Goal: Task Accomplishment & Management: Manage account settings

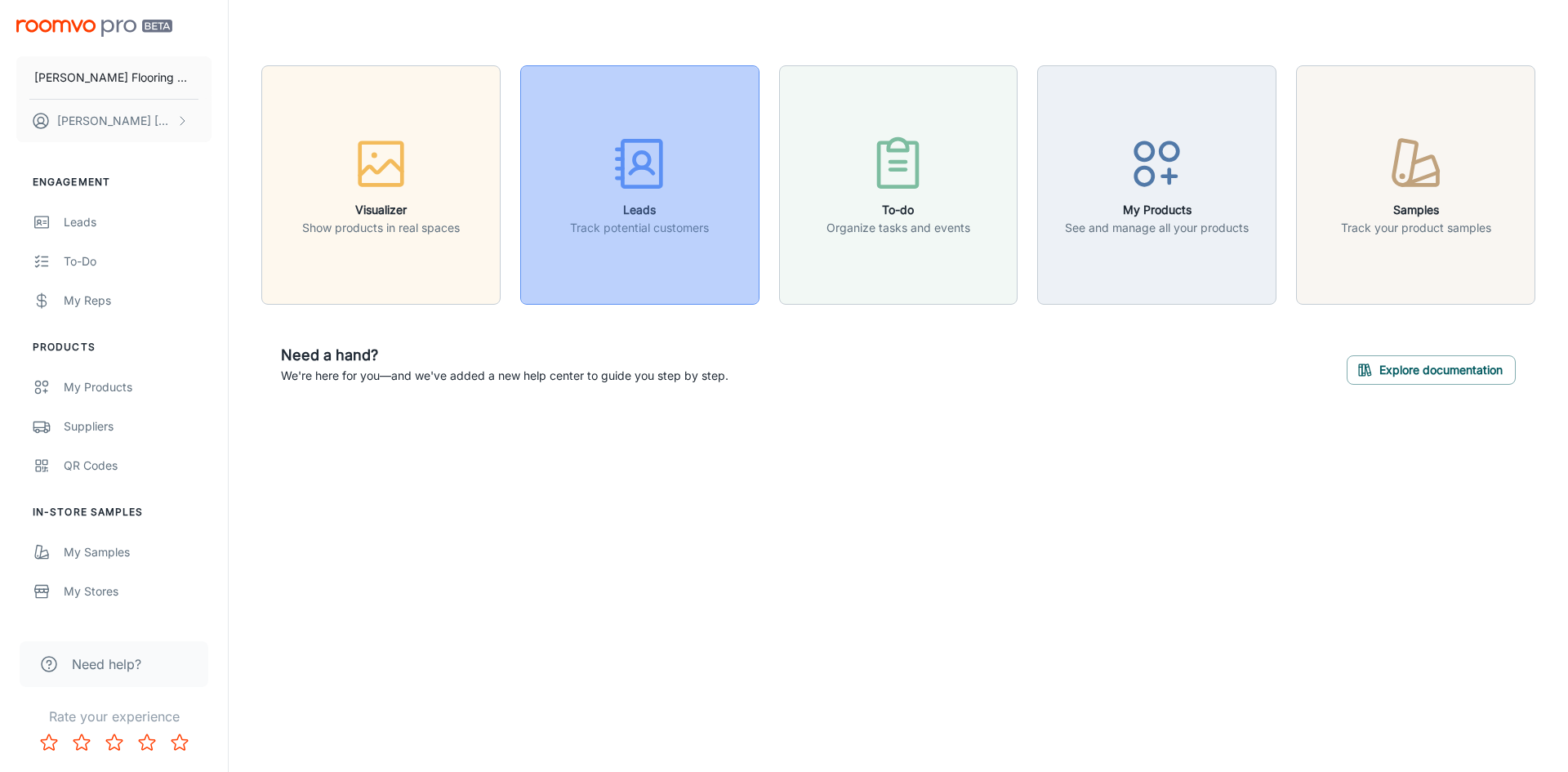
click at [653, 185] on rect "button" at bounding box center [641, 162] width 38 height 46
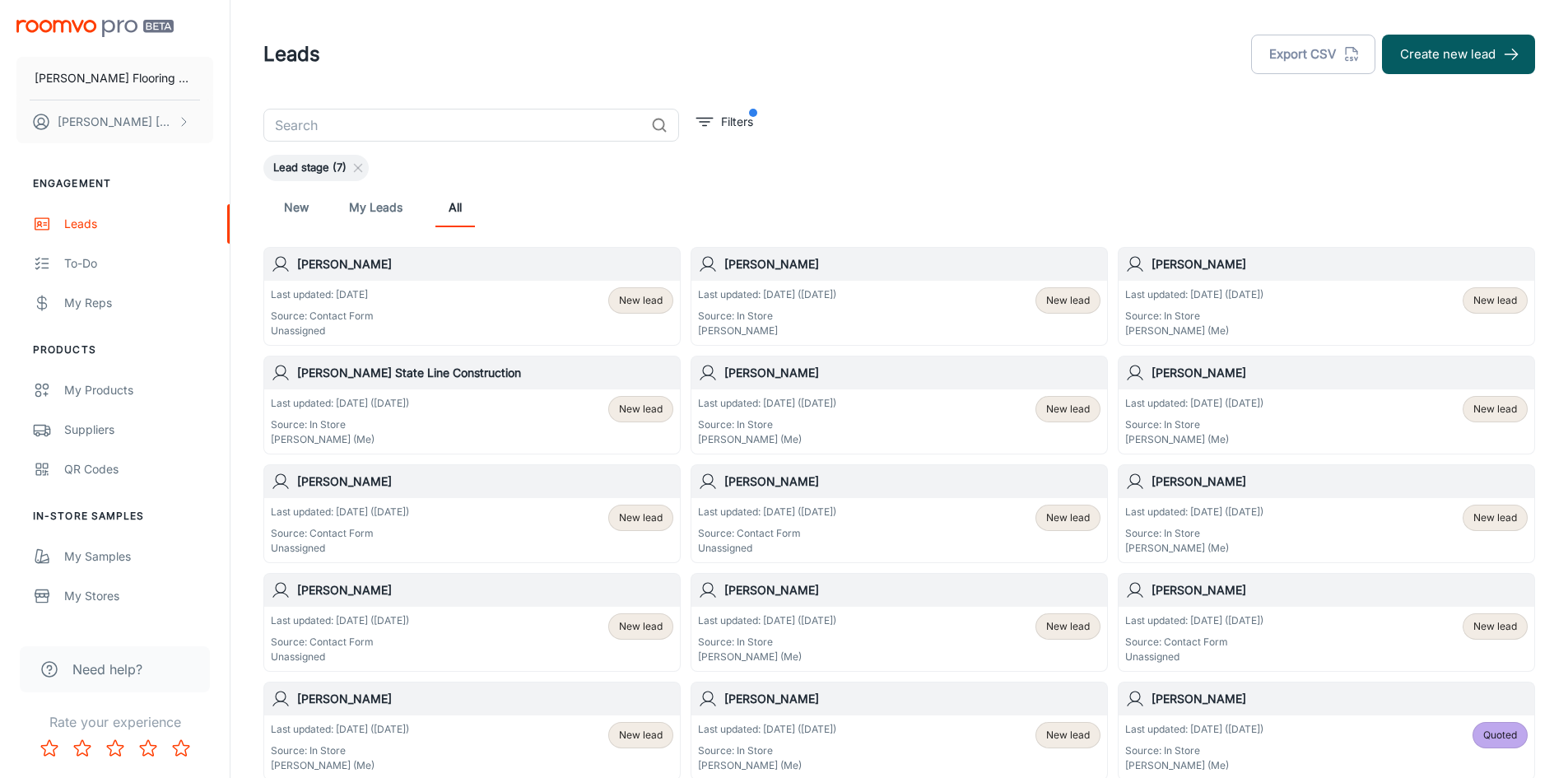
click at [450, 315] on div "Last updated: [DATE] Source: Contact Form Unassigned New lead" at bounding box center [471, 313] width 403 height 51
click at [812, 316] on p "Source: In Store" at bounding box center [766, 316] width 138 height 15
click at [1255, 316] on p "Source: In Store" at bounding box center [1194, 316] width 138 height 15
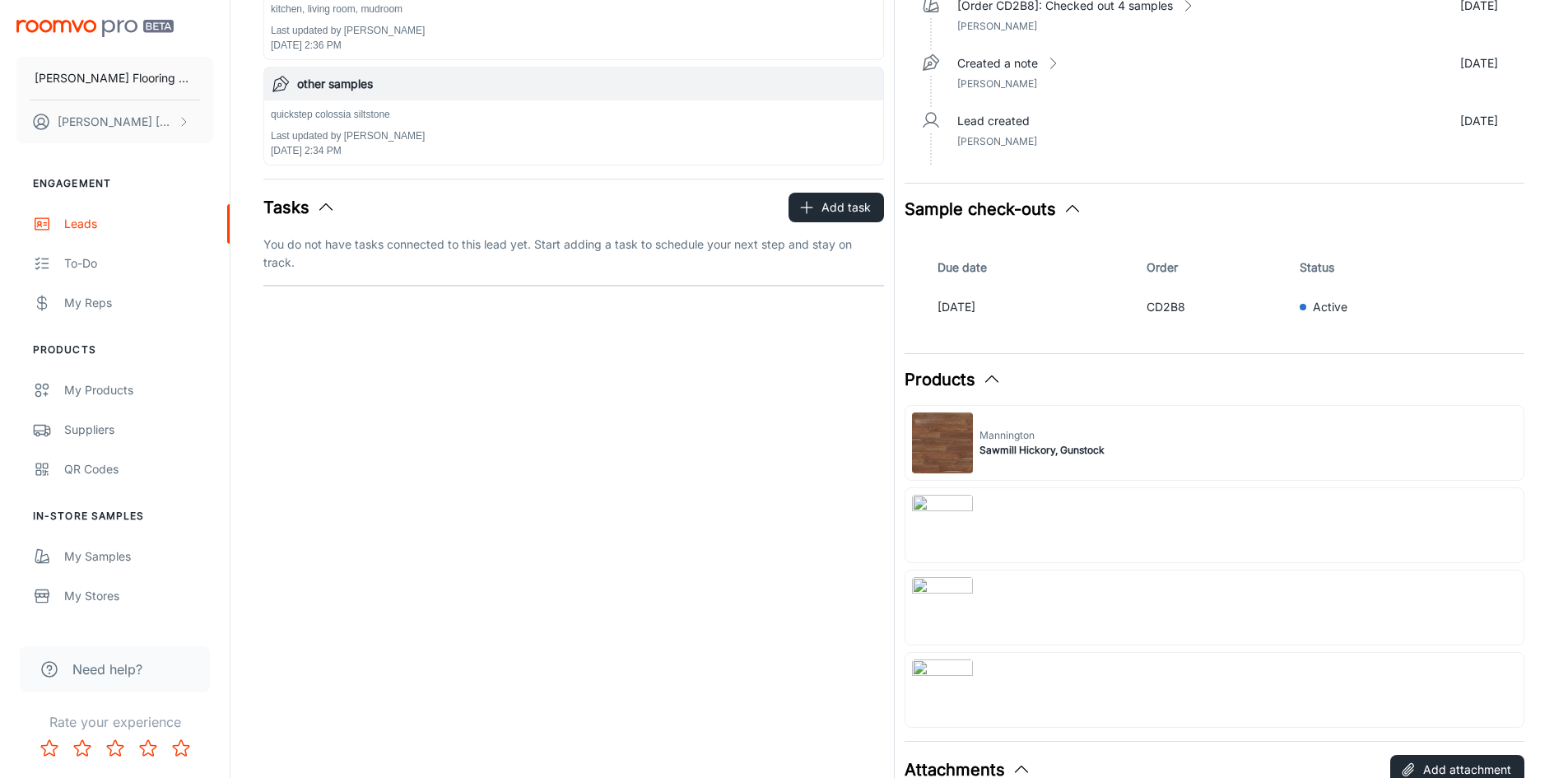
scroll to position [329, 0]
